Goal: Task Accomplishment & Management: Manage account settings

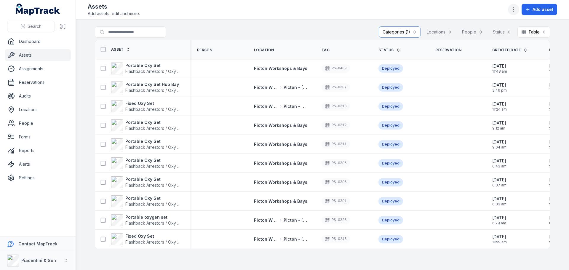
click at [516, 8] on icon "button" at bounding box center [513, 10] width 6 height 6
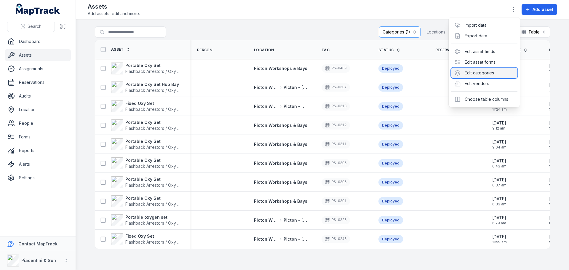
click at [490, 76] on div "Edit categories" at bounding box center [484, 73] width 66 height 11
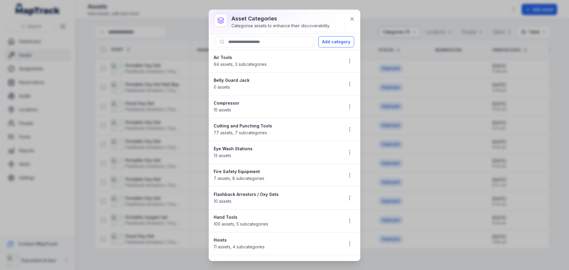
scroll to position [30, 0]
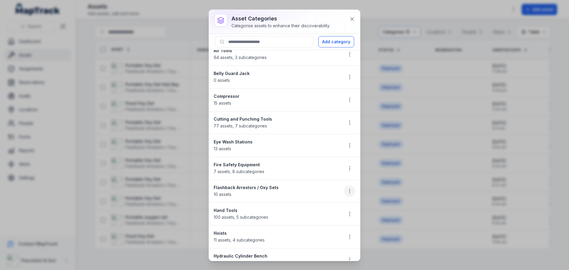
click at [344, 186] on button "button" at bounding box center [349, 190] width 11 height 11
click at [327, 203] on div "Edit" at bounding box center [315, 206] width 66 height 11
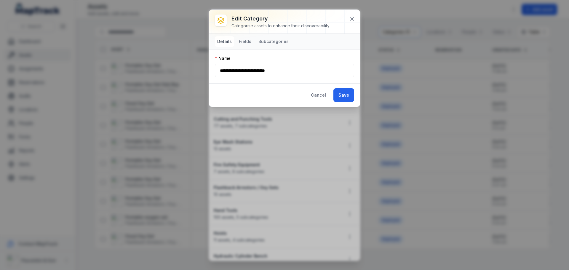
click at [253, 38] on nav "Details Fields Subcategories" at bounding box center [253, 41] width 76 height 11
click at [247, 40] on button "Fields" at bounding box center [244, 41] width 17 height 11
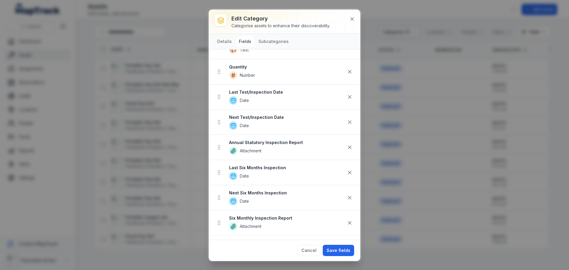
scroll to position [237, 0]
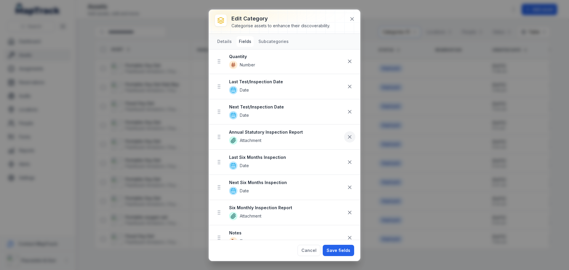
click at [348, 136] on button at bounding box center [349, 136] width 11 height 11
click at [347, 112] on icon at bounding box center [350, 112] width 6 height 6
click at [347, 109] on icon at bounding box center [350, 112] width 6 height 6
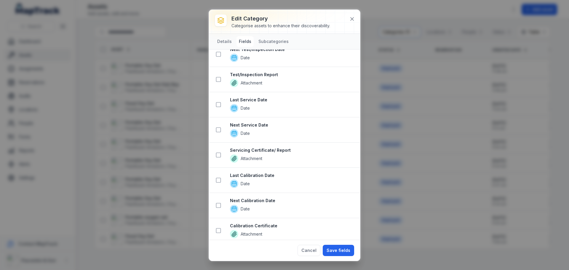
scroll to position [749, 0]
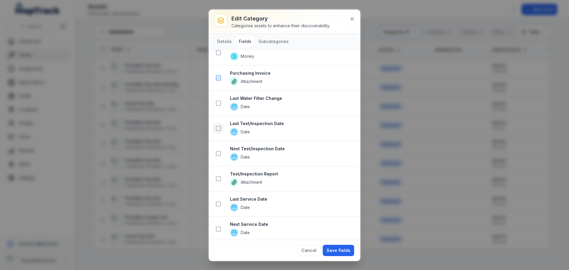
click at [216, 127] on rect at bounding box center [218, 128] width 4 height 4
click at [220, 152] on icon at bounding box center [218, 153] width 6 height 6
click at [219, 150] on button at bounding box center [218, 153] width 11 height 11
click at [217, 132] on button at bounding box center [218, 128] width 11 height 11
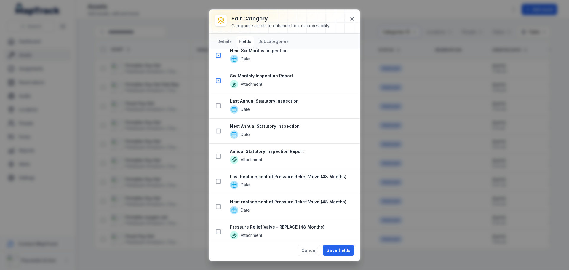
scroll to position [1075, 0]
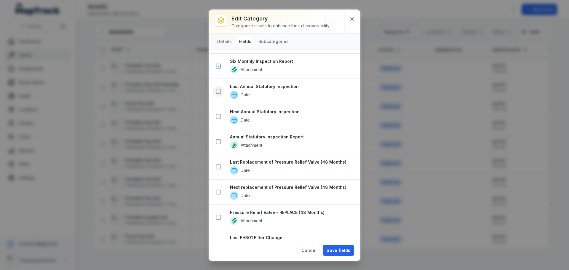
click at [220, 92] on icon at bounding box center [218, 91] width 6 height 6
click at [220, 112] on button at bounding box center [218, 116] width 11 height 11
click at [220, 138] on button at bounding box center [218, 141] width 11 height 11
click at [333, 252] on button "Save fields" at bounding box center [338, 250] width 31 height 11
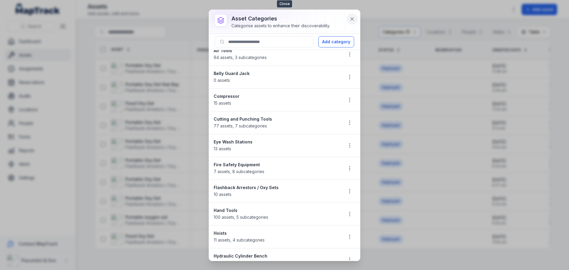
click at [350, 20] on icon at bounding box center [352, 19] width 6 height 6
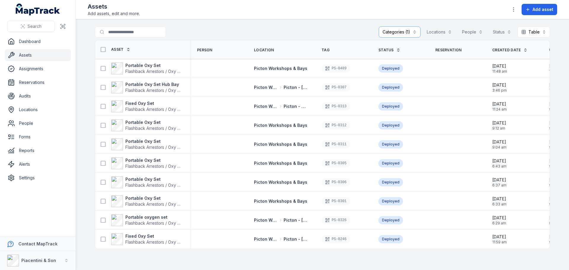
click at [329, 25] on main "**********" at bounding box center [322, 144] width 493 height 251
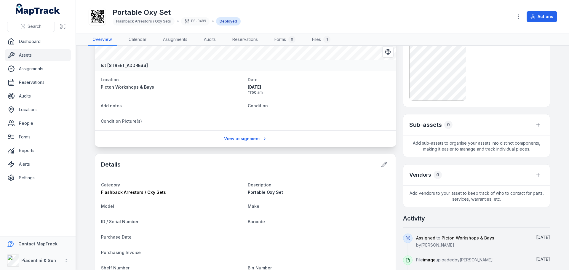
scroll to position [178, 0]
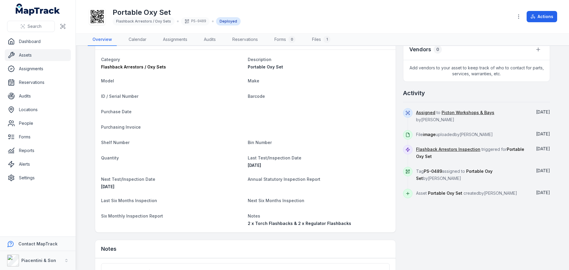
click at [230, 130] on dt "Purchasing Invoice" at bounding box center [245, 126] width 289 height 7
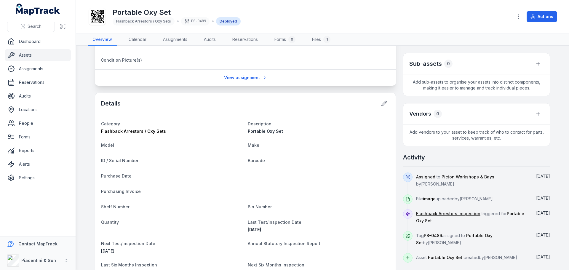
scroll to position [94, 0]
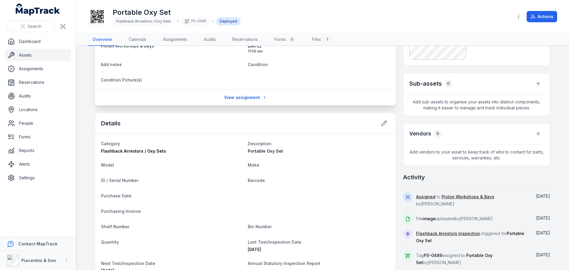
click at [230, 130] on div "Details" at bounding box center [245, 123] width 300 height 21
